Goal: Information Seeking & Learning: Learn about a topic

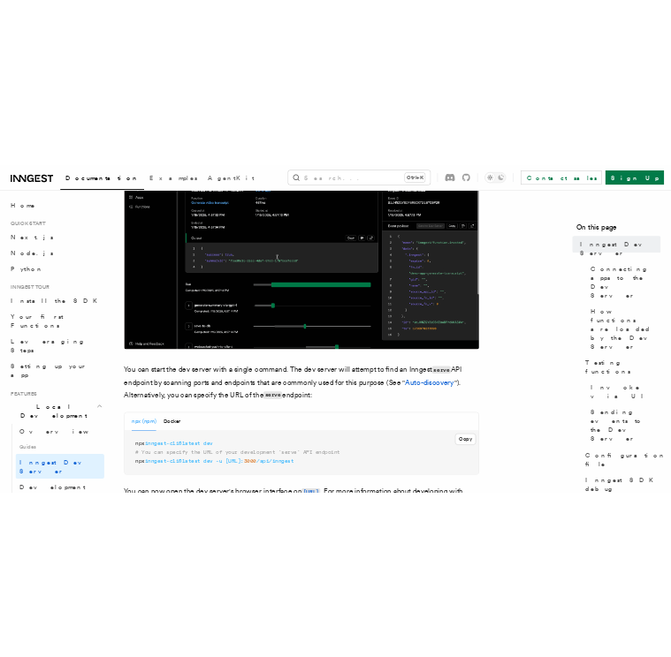
scroll to position [442, 0]
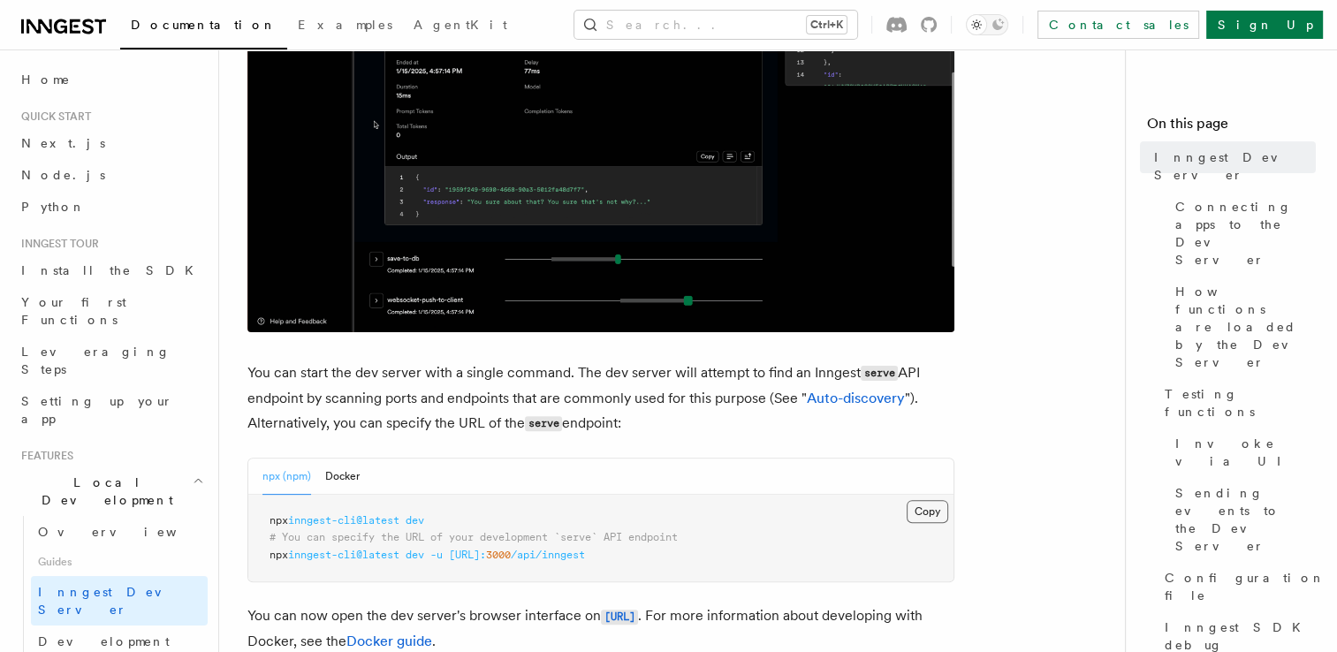
click at [926, 510] on button "Copy Copied" at bounding box center [927, 511] width 42 height 23
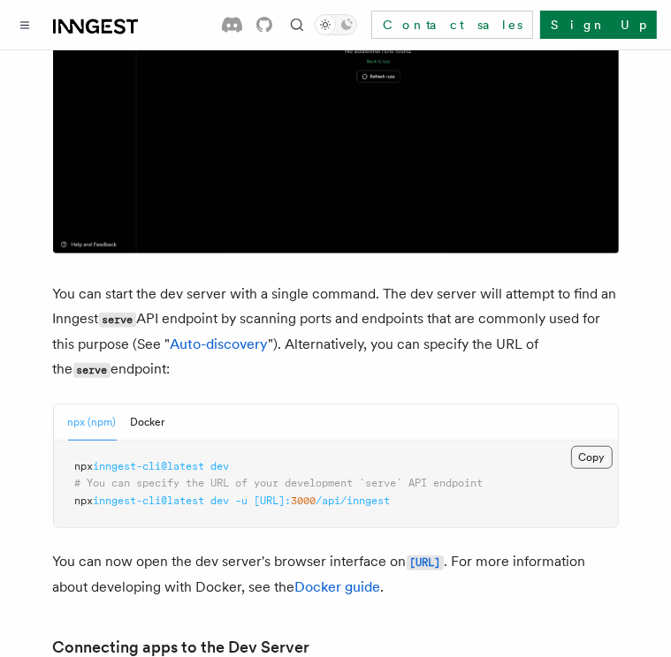
click at [597, 446] on button "Copy Copied" at bounding box center [592, 457] width 42 height 23
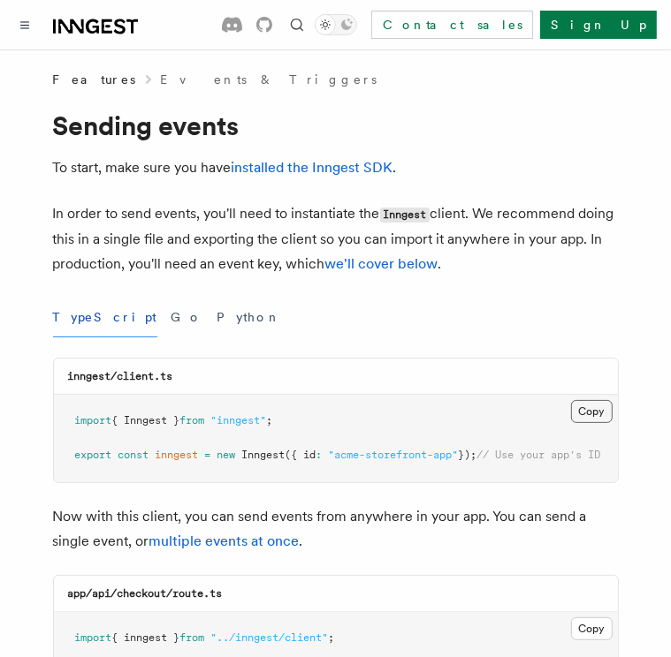
click at [587, 411] on button "Copy Copied" at bounding box center [592, 411] width 42 height 23
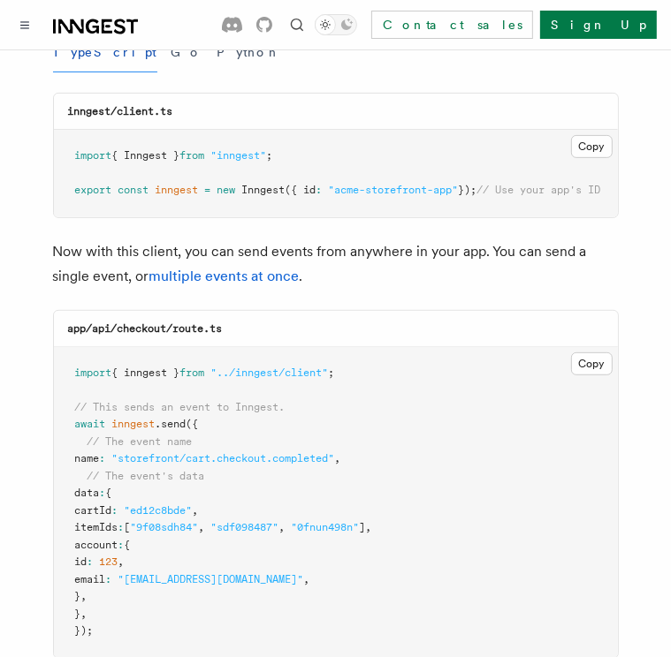
scroll to position [353, 0]
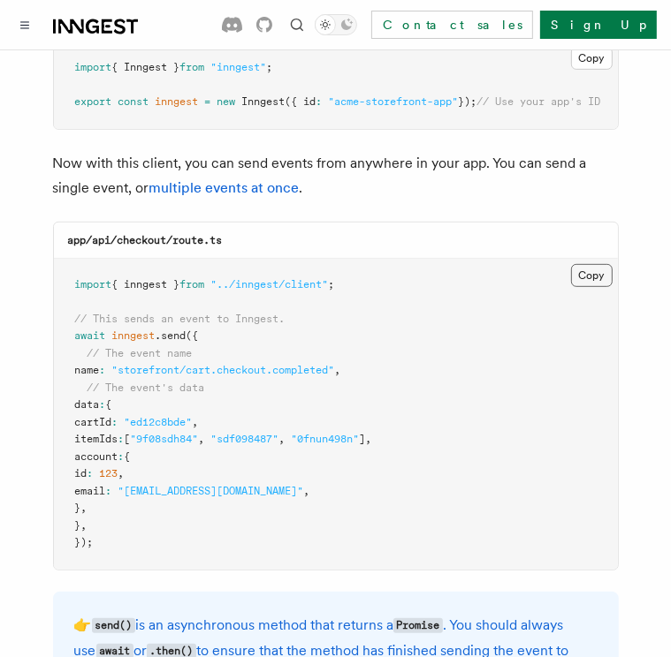
click at [589, 287] on button "Copy Copied" at bounding box center [592, 275] width 42 height 23
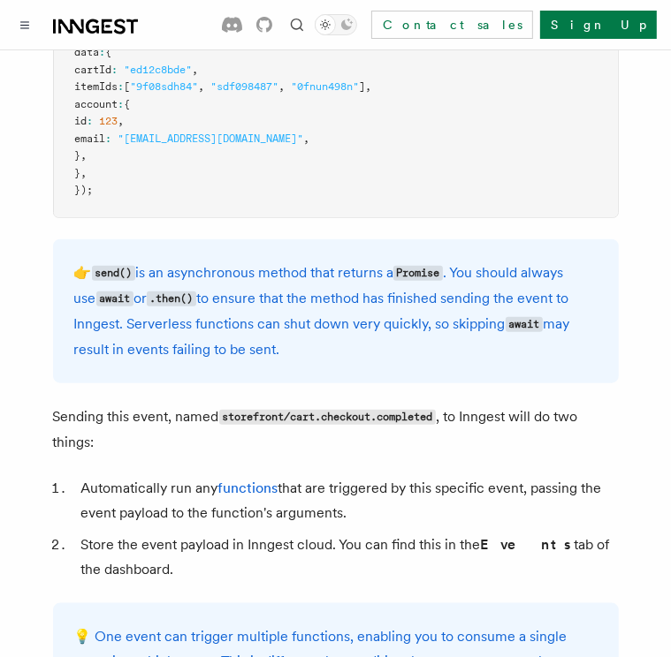
scroll to position [883, 0]
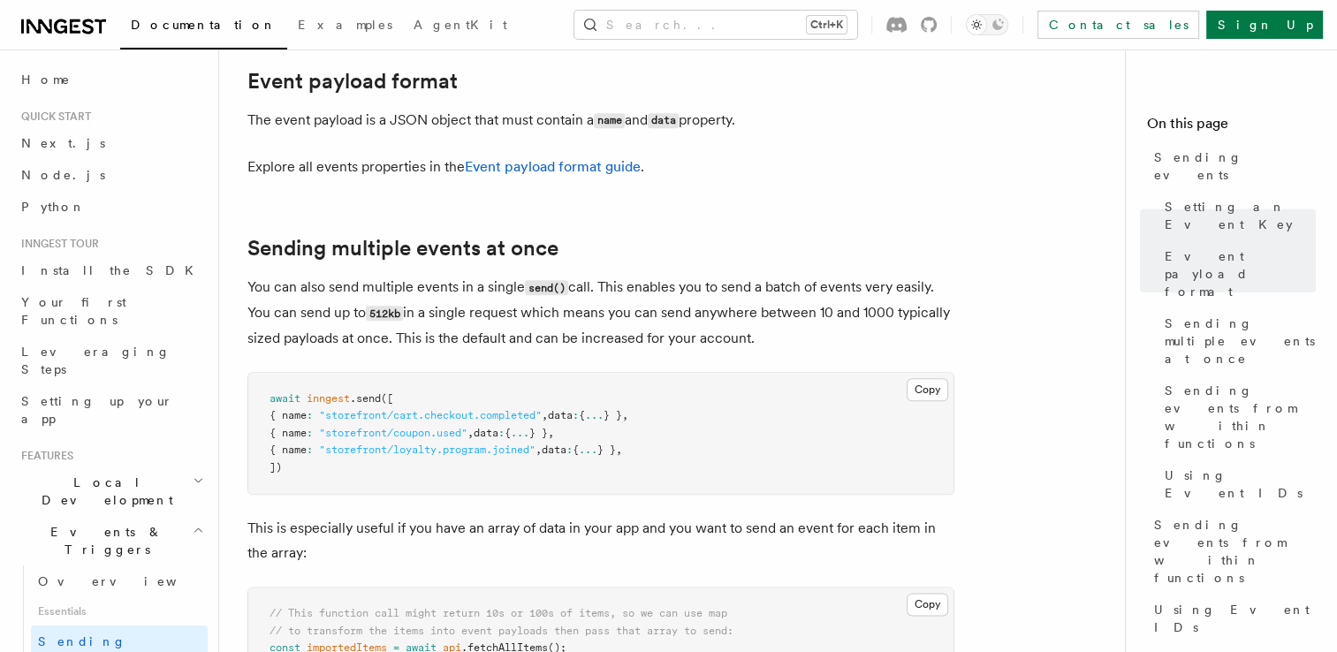
scroll to position [1767, 0]
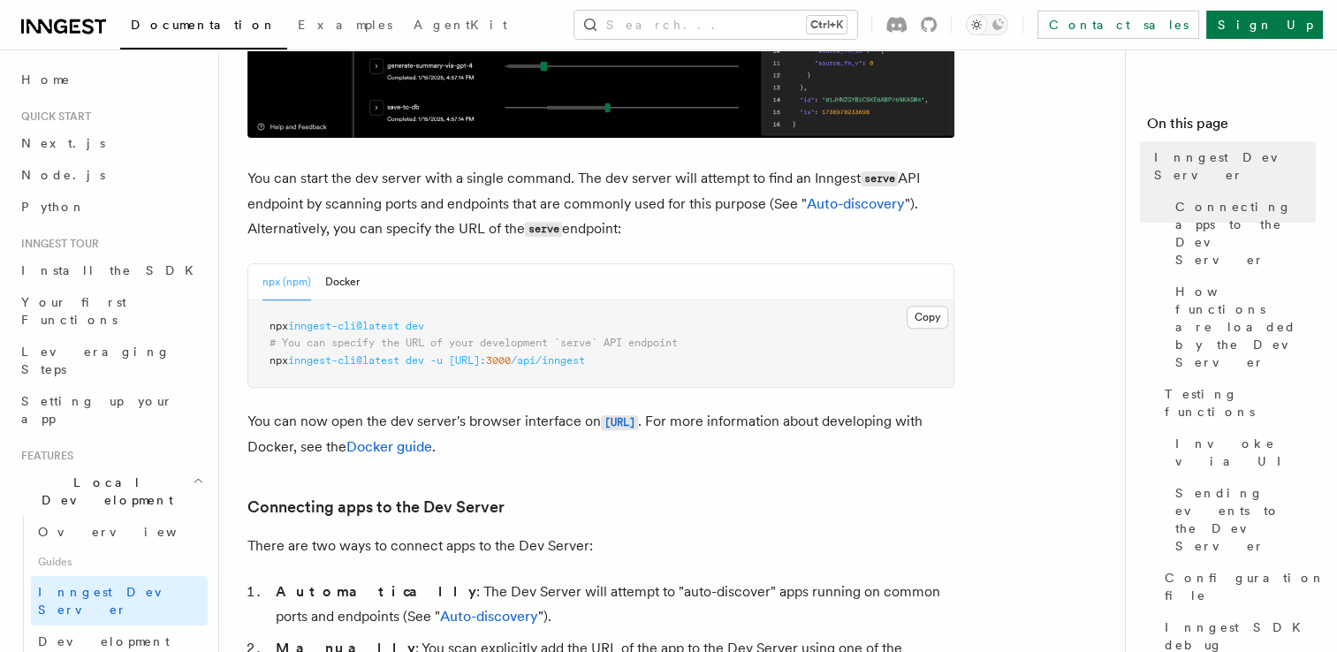
scroll to position [618, 0]
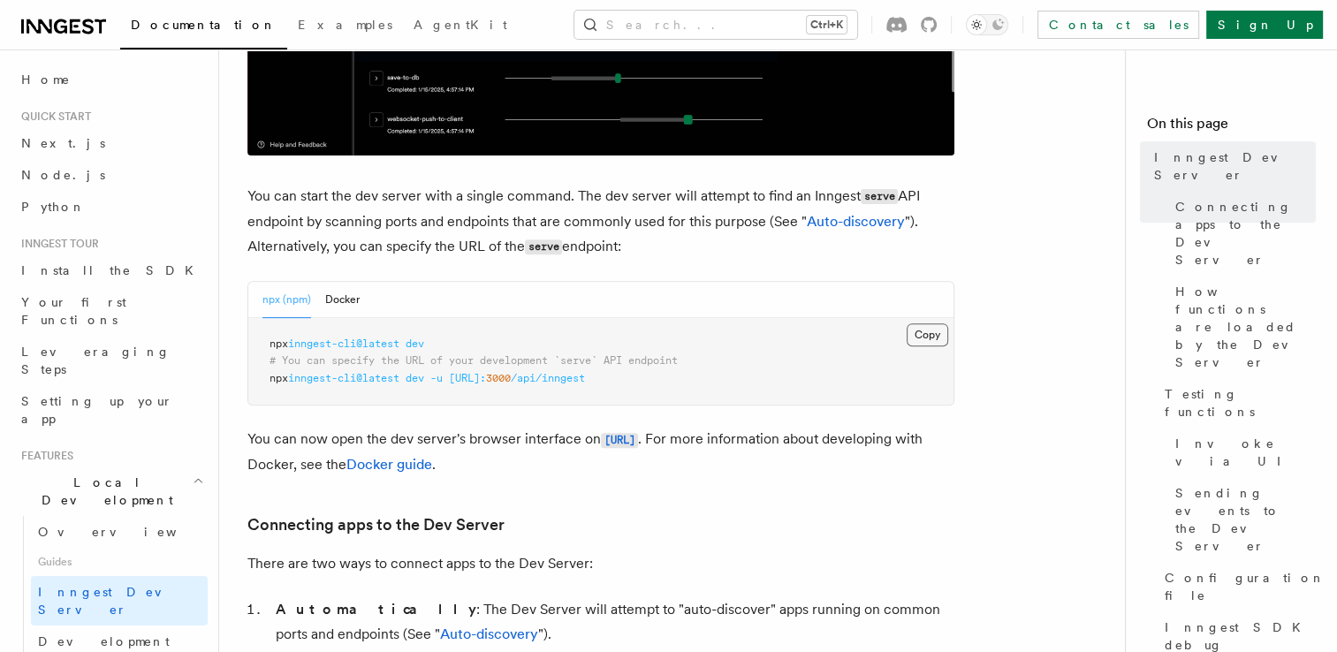
click at [927, 338] on button "Copy Copied" at bounding box center [927, 334] width 42 height 23
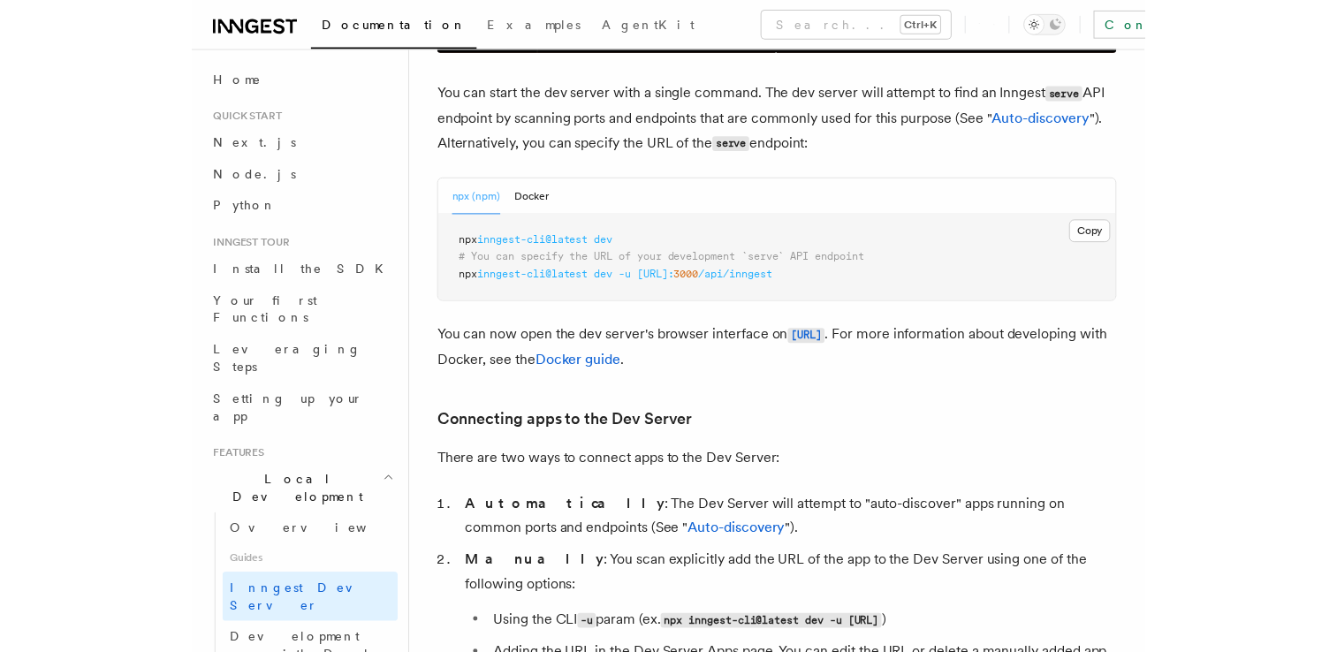
scroll to position [707, 0]
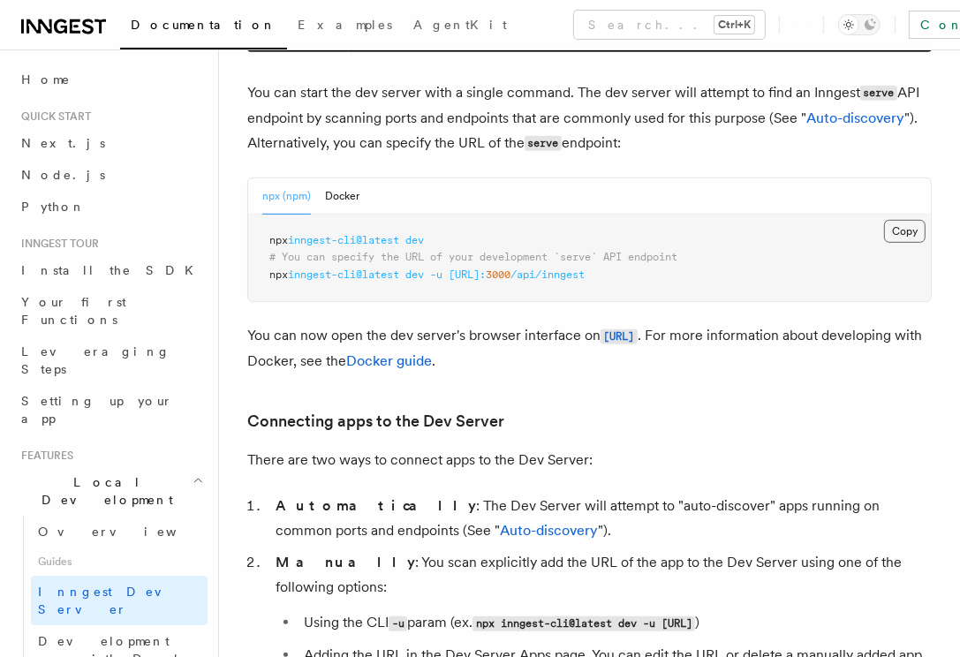
click at [912, 230] on button "Copy Copied" at bounding box center [905, 231] width 42 height 23
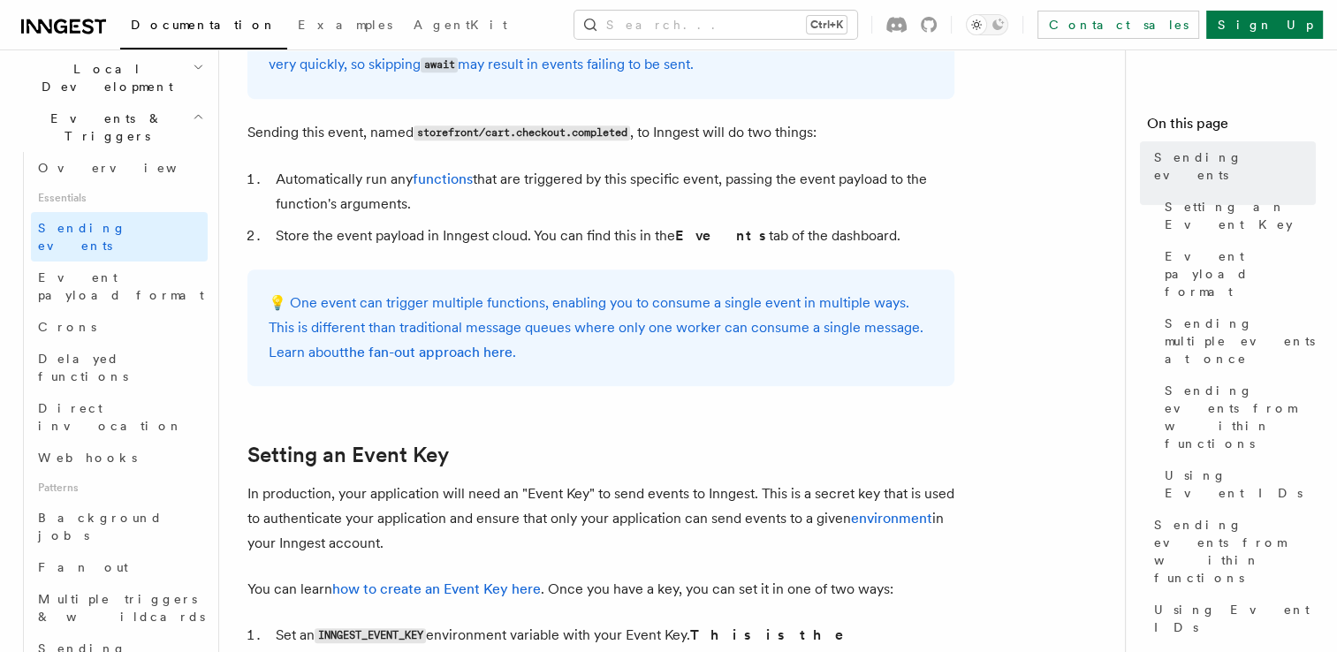
scroll to position [440, 0]
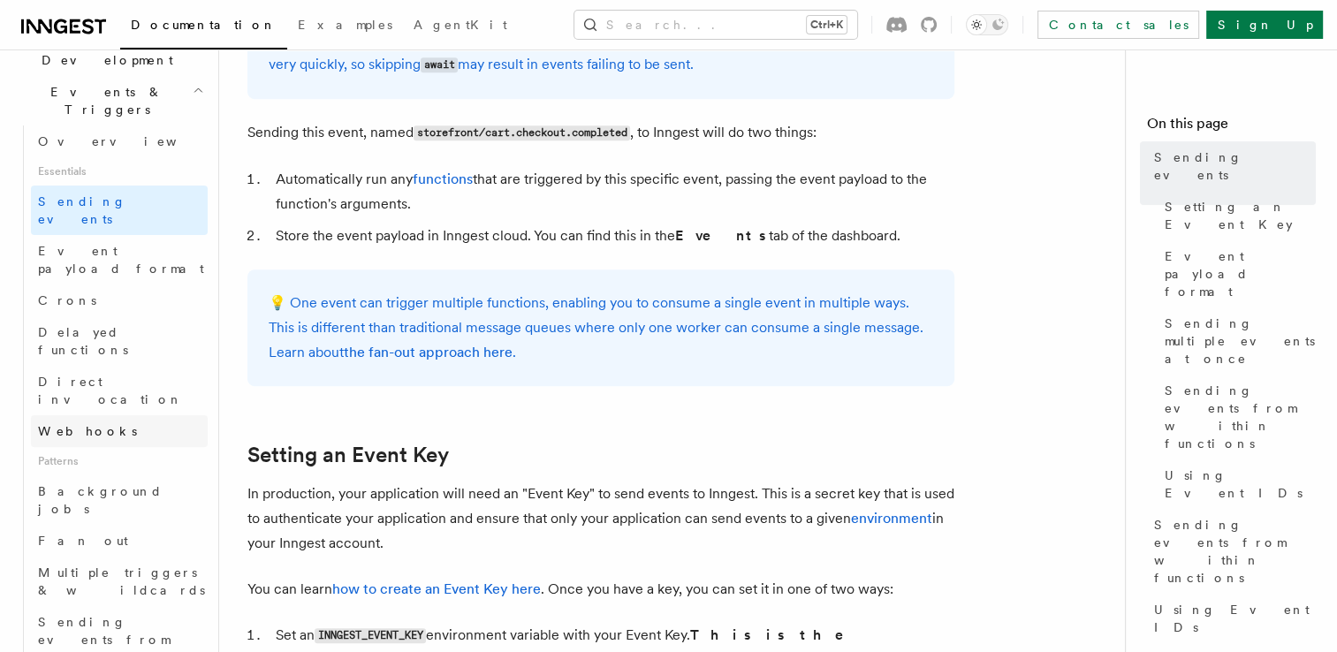
click at [148, 415] on link "Webhooks" at bounding box center [119, 431] width 177 height 32
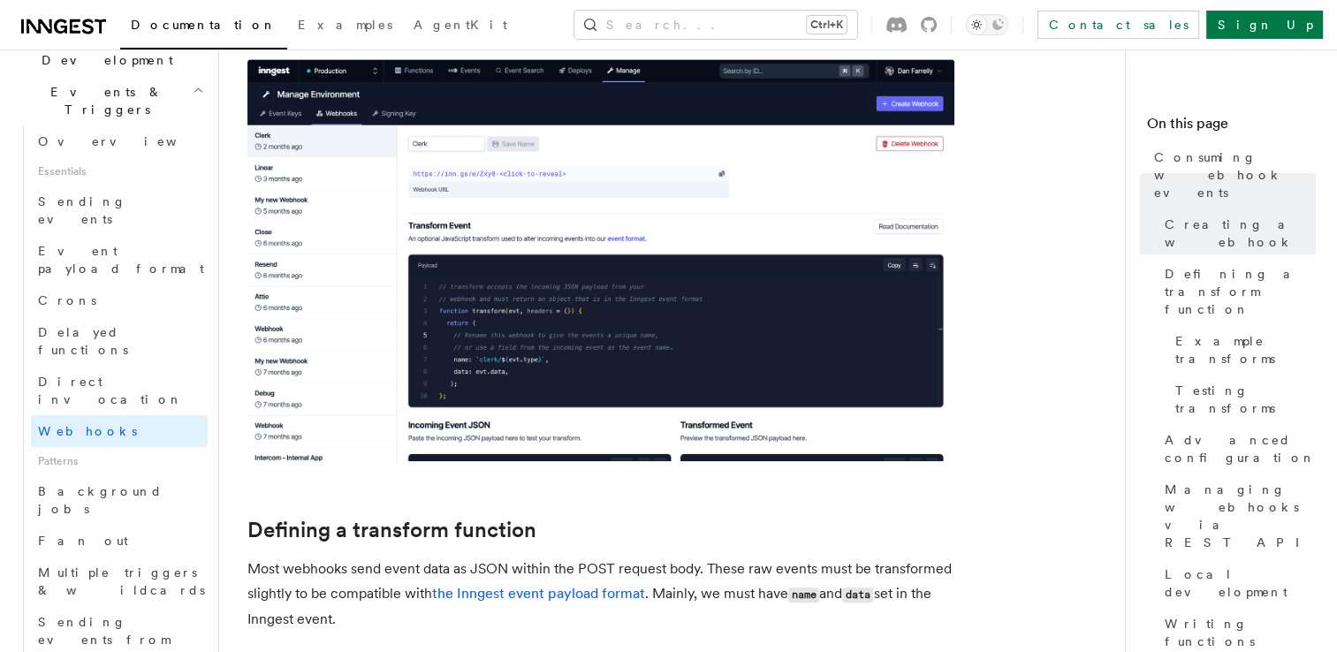
scroll to position [972, 0]
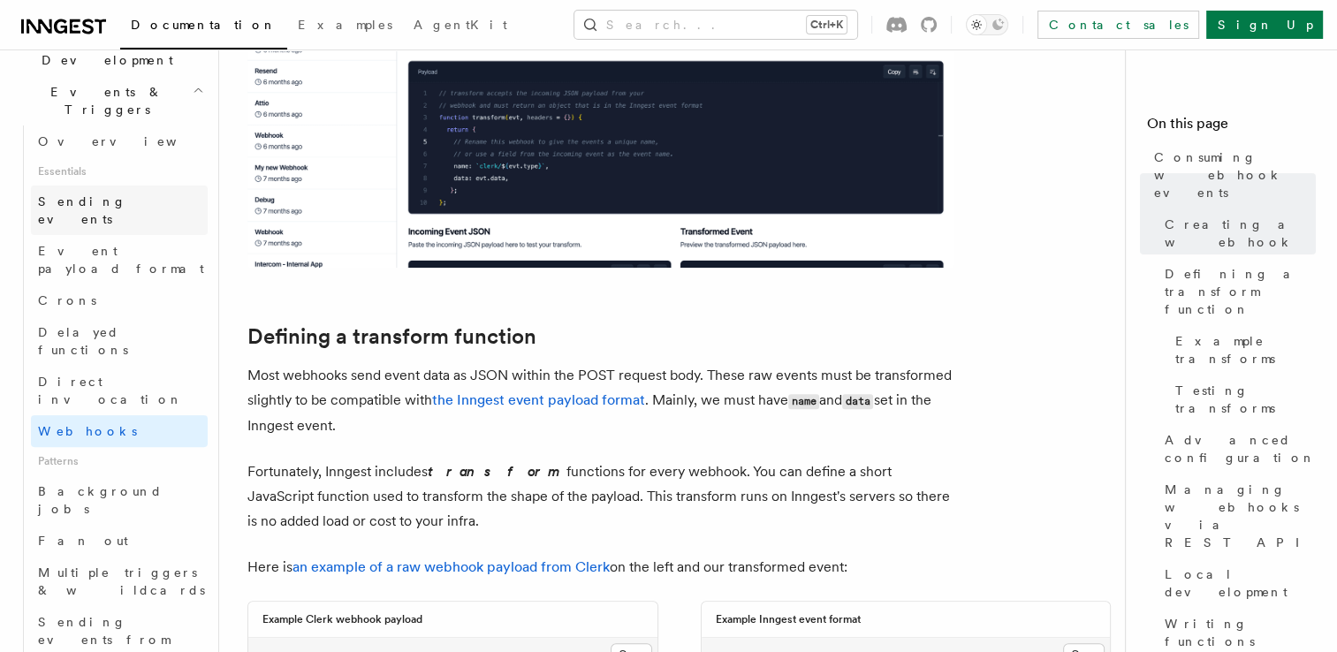
click at [116, 194] on span "Sending events" at bounding box center [82, 210] width 88 height 32
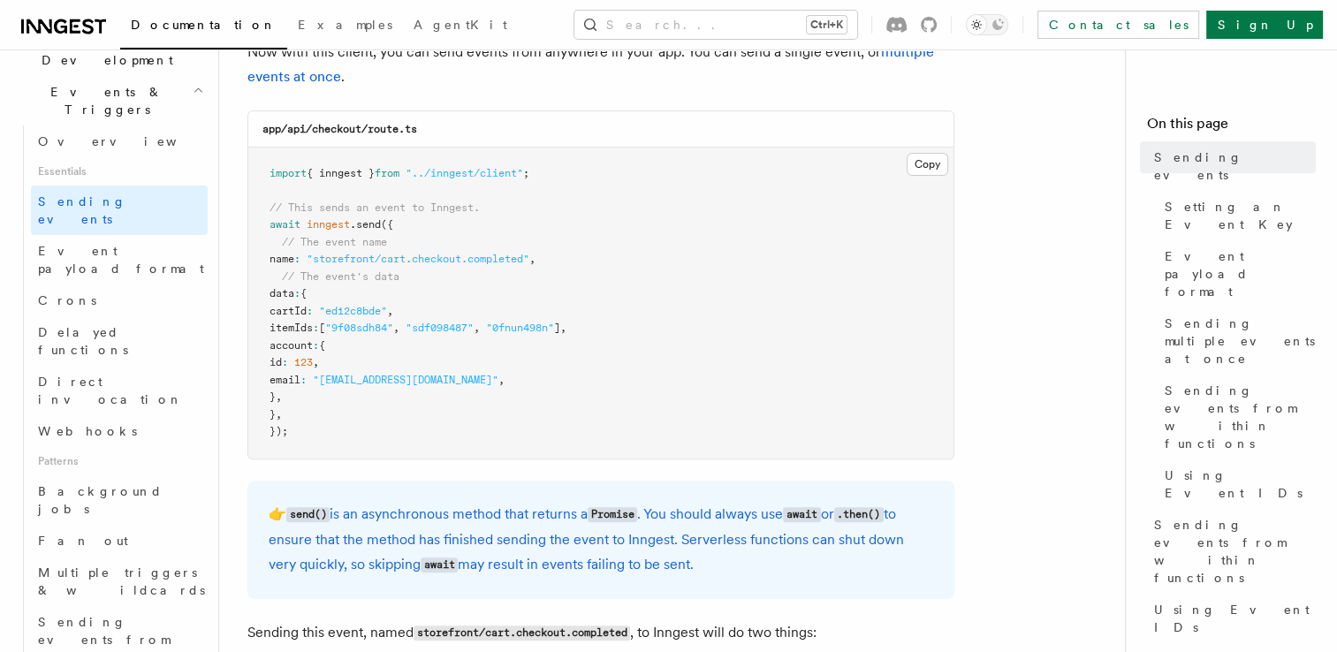
scroll to position [442, 0]
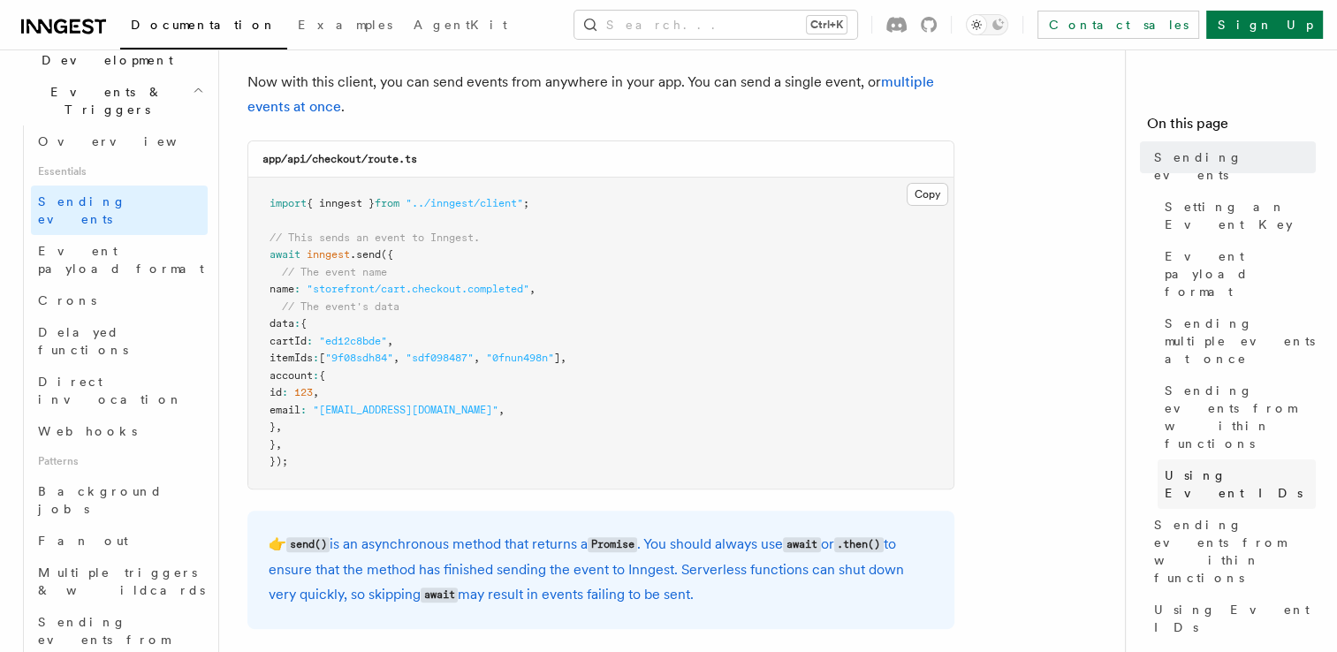
click at [1179, 466] on span "Using Event IDs" at bounding box center [1239, 483] width 151 height 35
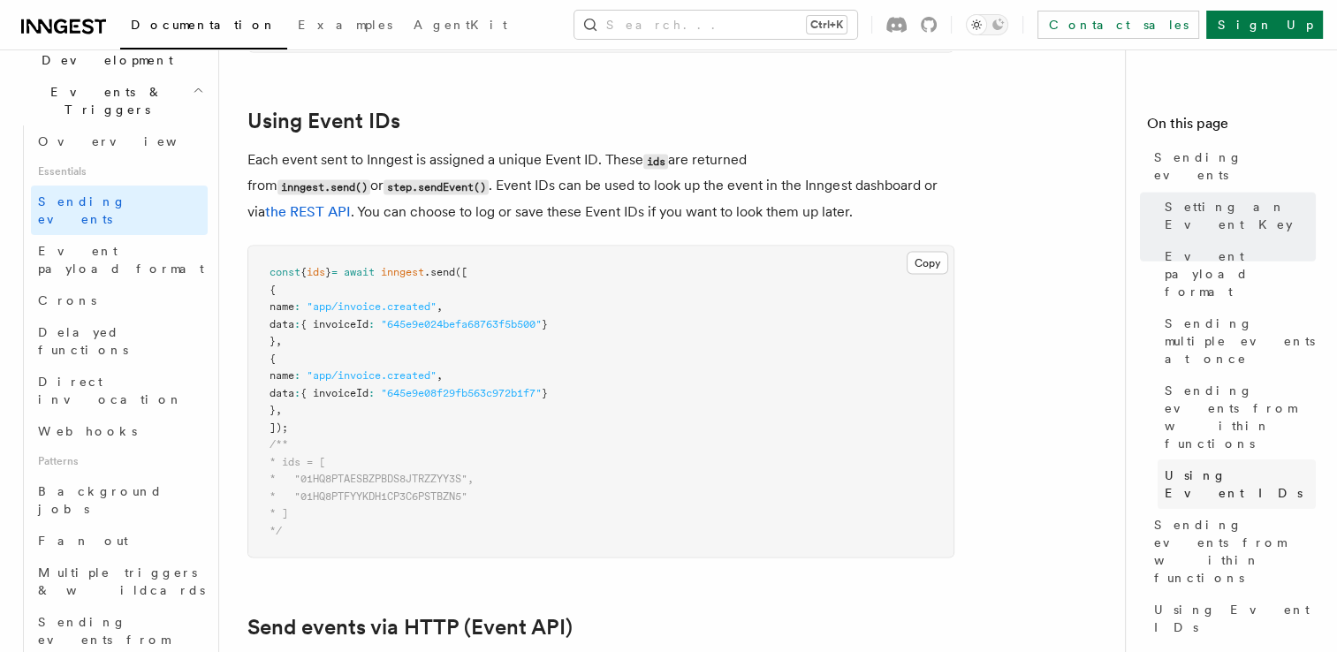
scroll to position [3152, 0]
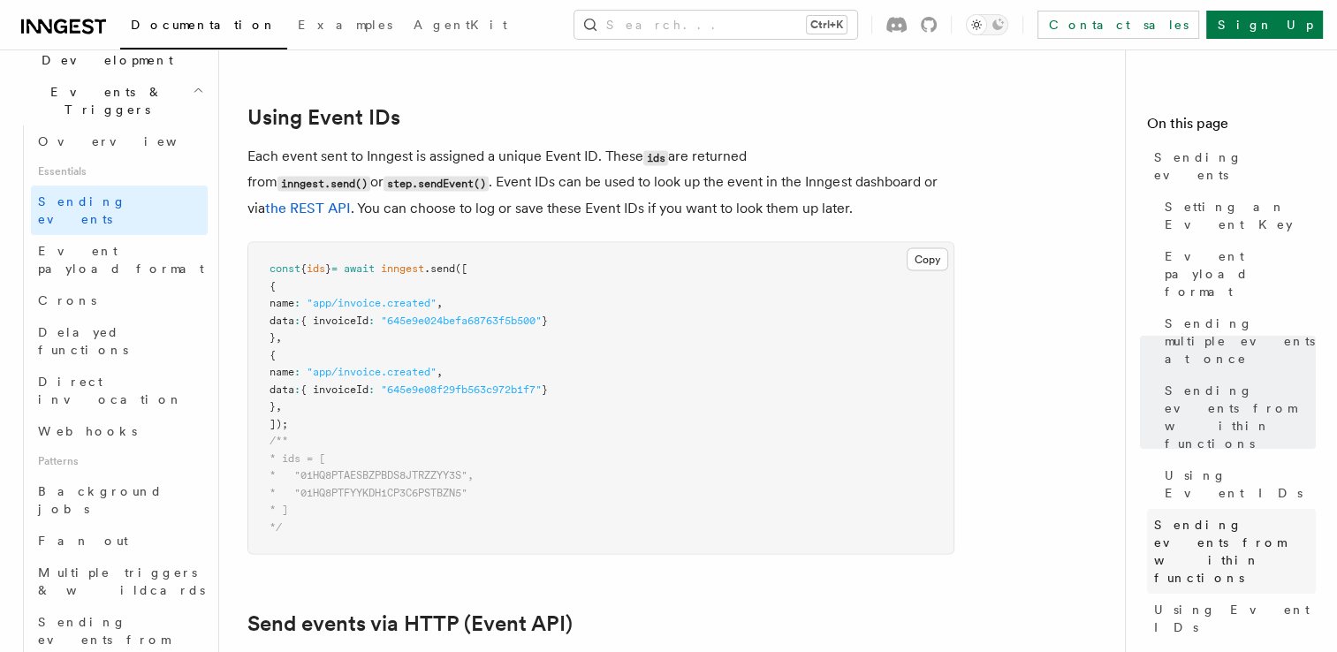
click at [1171, 516] on span "Sending events from within functions" at bounding box center [1235, 551] width 162 height 71
click at [1195, 315] on span "Sending multiple events at once" at bounding box center [1239, 341] width 151 height 53
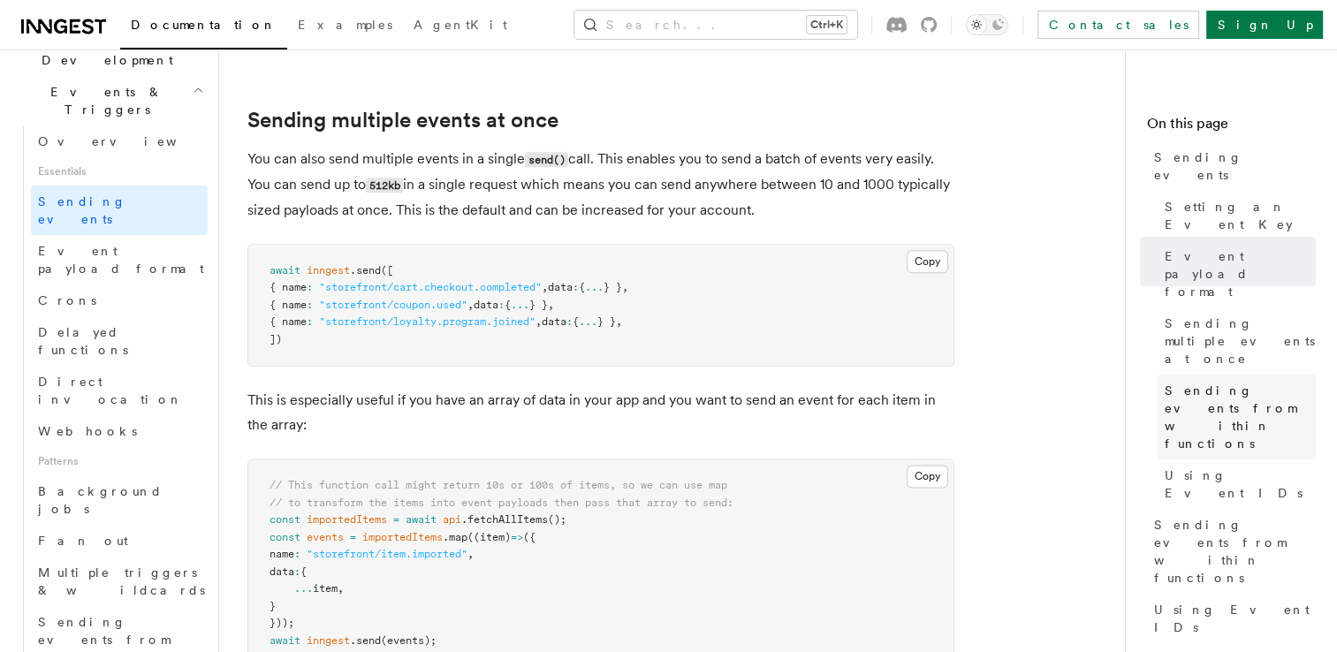
click at [1194, 382] on span "Sending events from within functions" at bounding box center [1239, 417] width 151 height 71
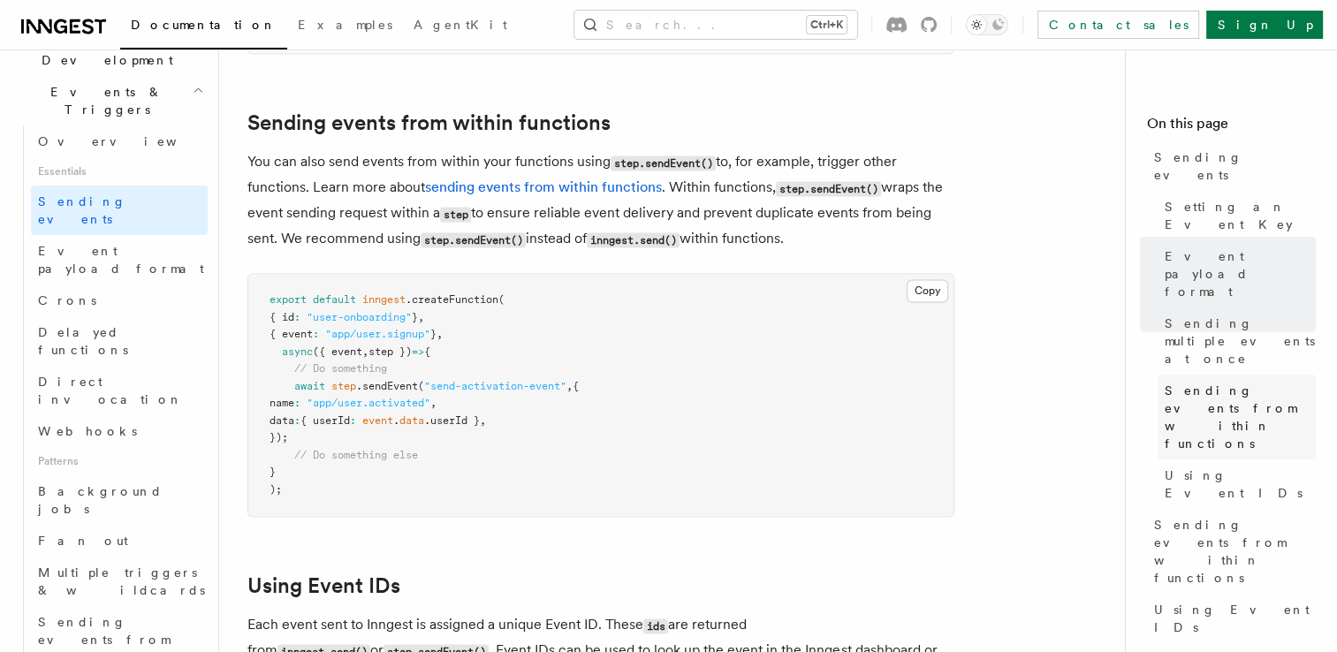
scroll to position [2688, 0]
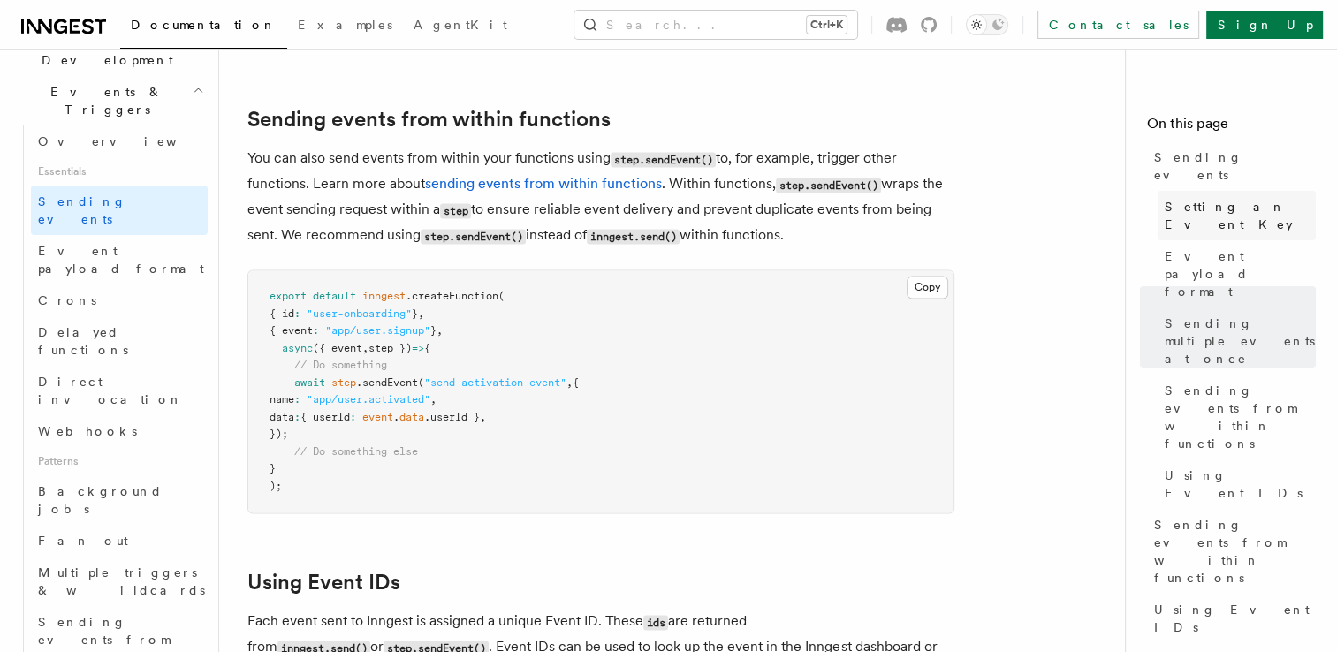
click at [1182, 198] on span "Setting an Event Key" at bounding box center [1239, 215] width 151 height 35
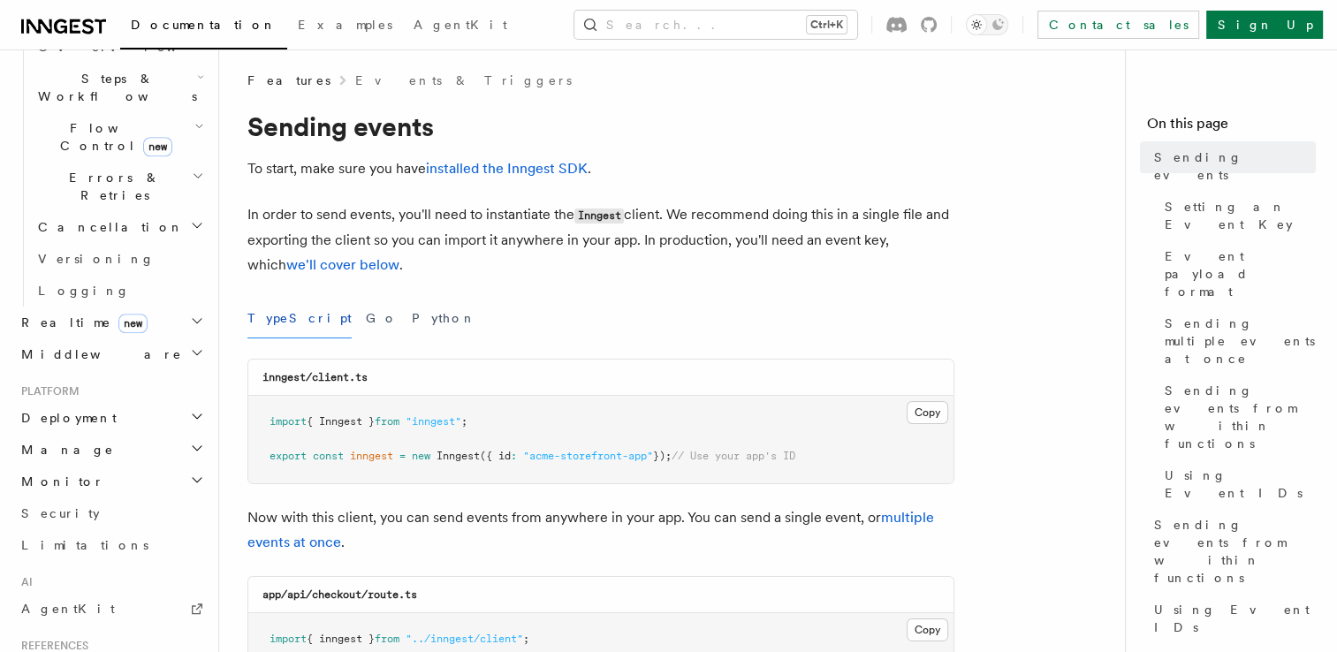
scroll to position [4, 0]
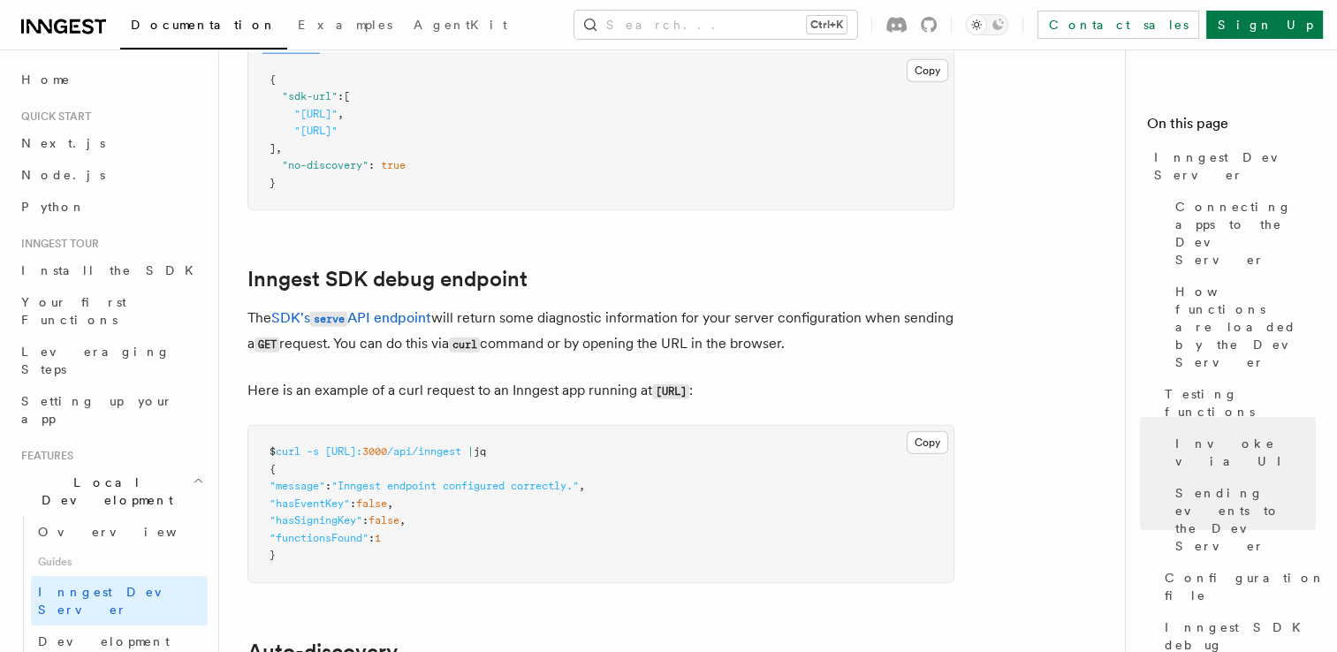
scroll to position [5377, 0]
